Goal: Find contact information: Find contact information

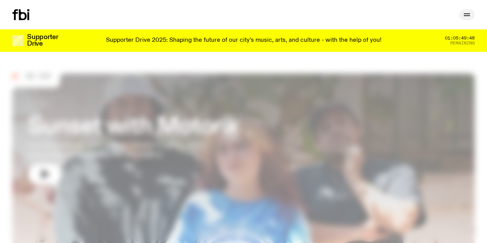
click at [467, 13] on icon "button" at bounding box center [466, 14] width 9 height 9
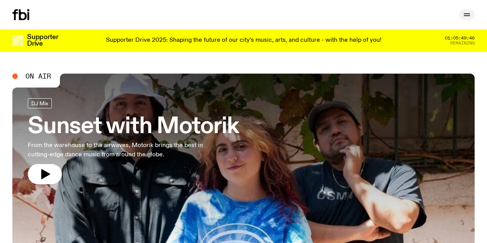
click at [467, 13] on icon "button" at bounding box center [466, 14] width 9 height 9
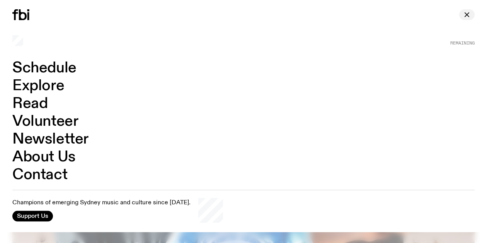
click at [467, 13] on icon "button" at bounding box center [466, 14] width 9 height 9
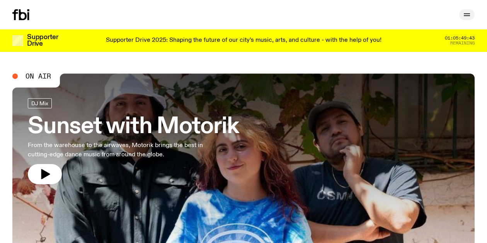
click at [467, 13] on icon "button" at bounding box center [466, 14] width 9 height 9
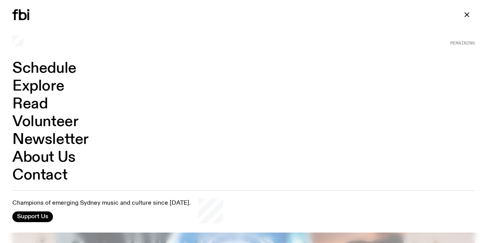
click at [46, 174] on link "Contact" at bounding box center [39, 175] width 55 height 15
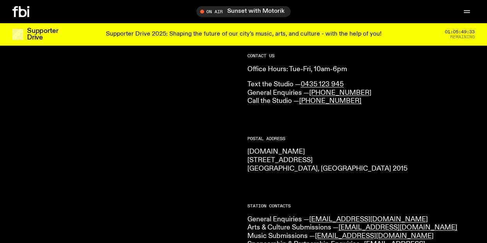
scroll to position [76, 0]
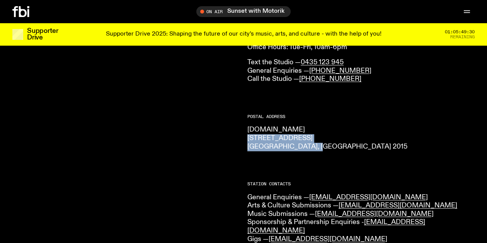
drag, startPoint x: 248, startPoint y: 138, endPoint x: 317, endPoint y: 146, distance: 68.9
click at [317, 146] on p "[DOMAIN_NAME] [STREET_ADDRESS] 2015" at bounding box center [360, 138] width 227 height 25
copy p "[STREET_ADDRESS] 2015"
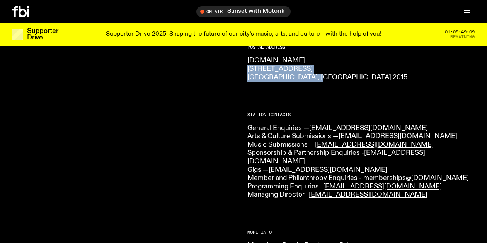
scroll to position [142, 0]
